Goal: Information Seeking & Learning: Learn about a topic

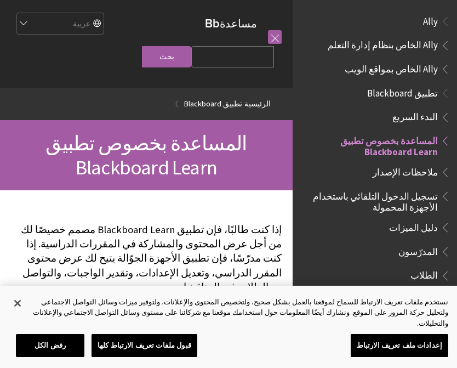
scroll to position [114, 0]
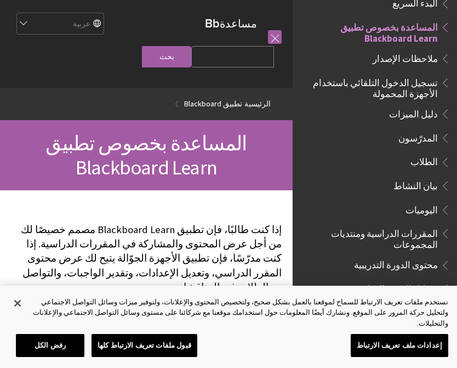
click at [433, 158] on span "الطلاب" at bounding box center [424, 160] width 27 height 15
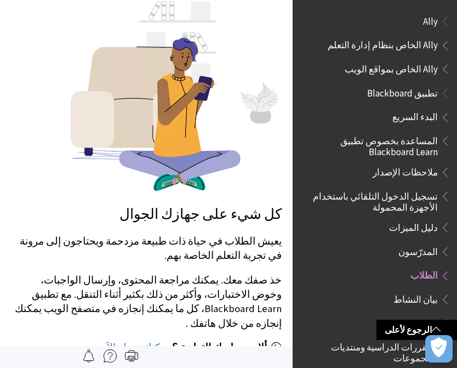
scroll to position [221, 0]
